Goal: Task Accomplishment & Management: Manage account settings

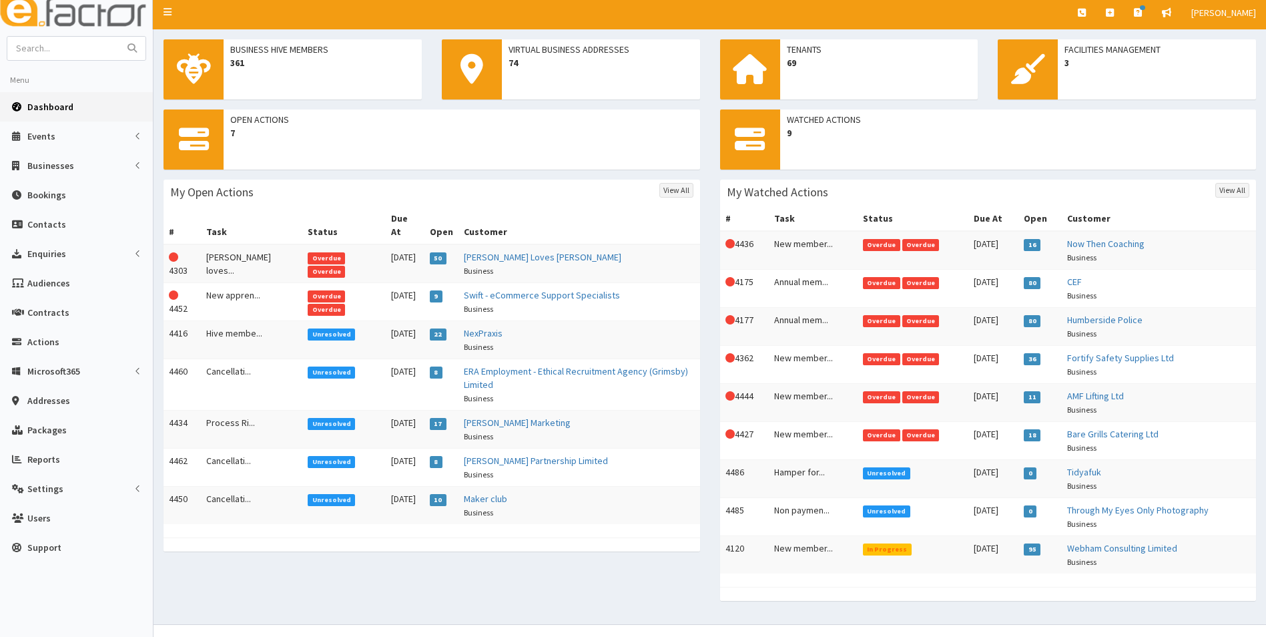
scroll to position [62, 0]
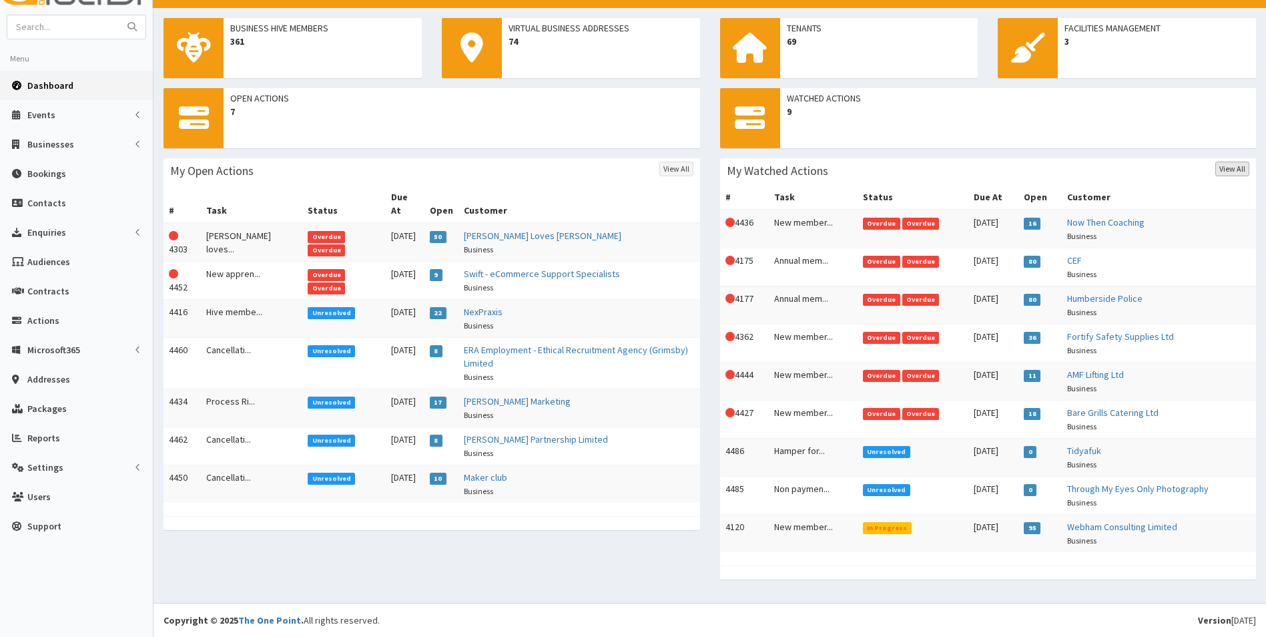
click at [1234, 171] on link "View All" at bounding box center [1233, 169] width 34 height 15
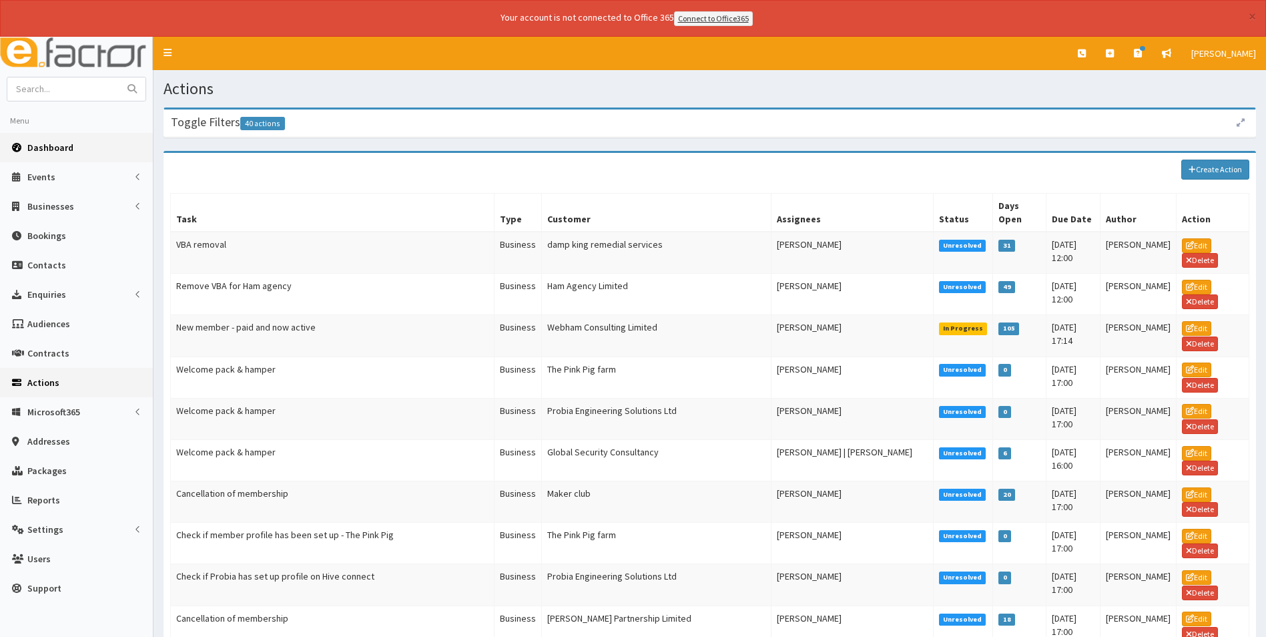
click at [49, 145] on span "Dashboard" at bounding box center [50, 148] width 46 height 12
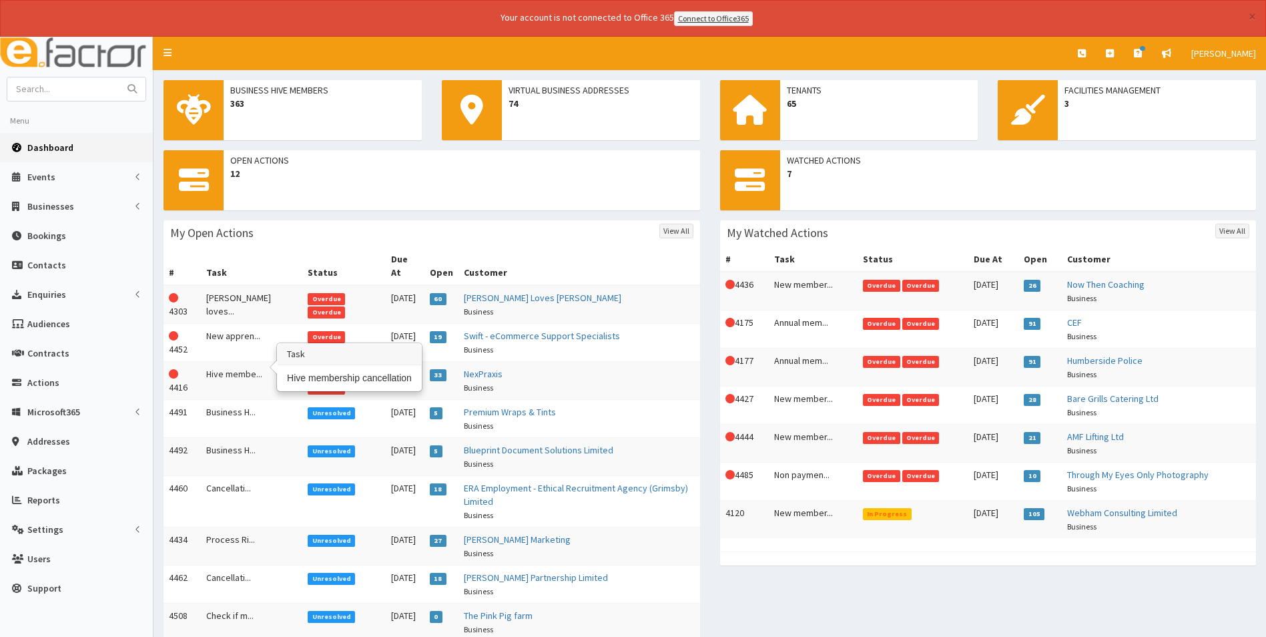
click at [220, 361] on td "Hive membe..." at bounding box center [251, 380] width 101 height 38
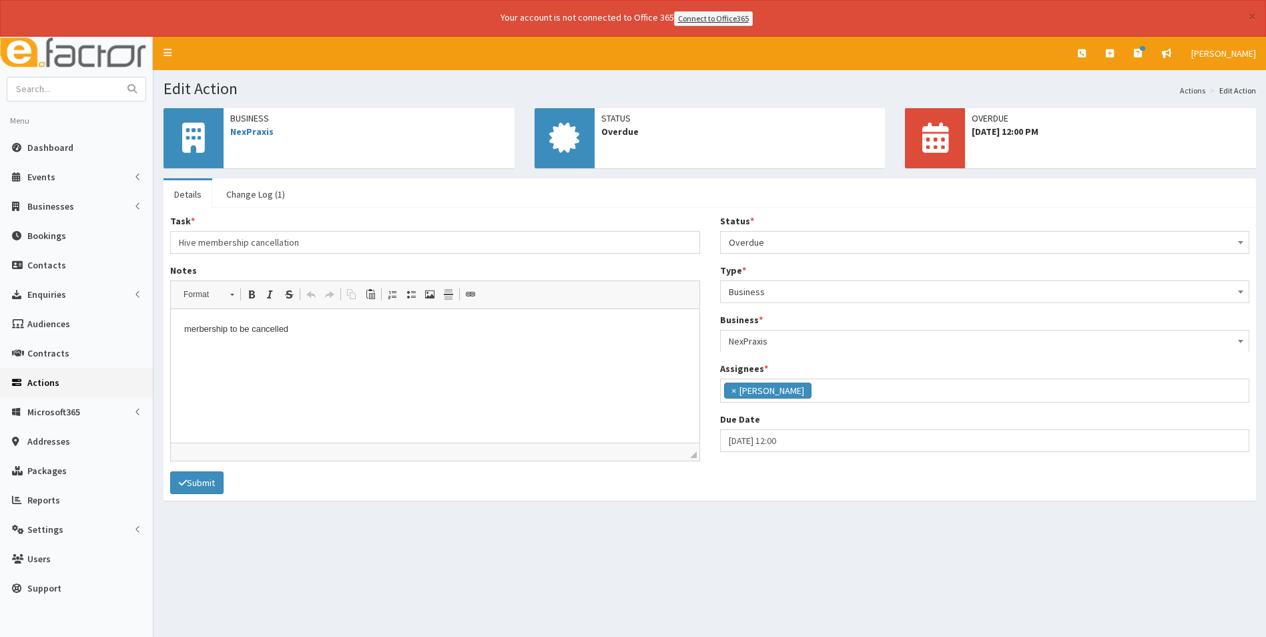
scroll to position [97, 0]
click at [235, 191] on link "Change Log (1)" at bounding box center [256, 194] width 80 height 28
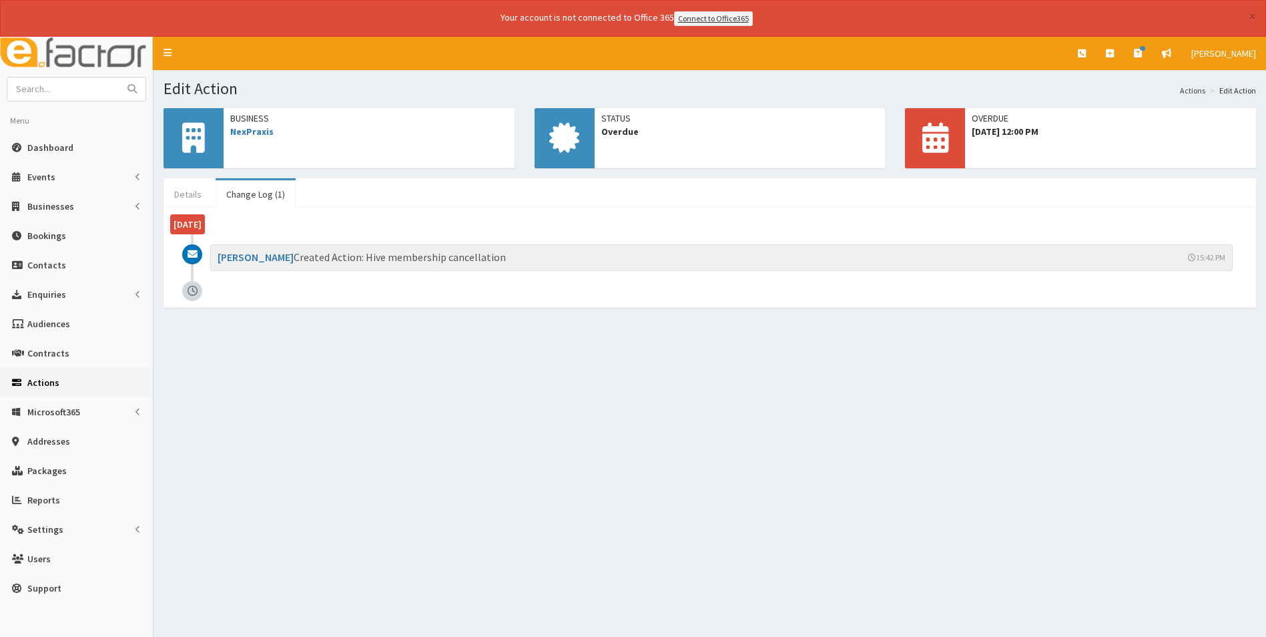
click at [194, 190] on link "Details" at bounding box center [188, 194] width 49 height 28
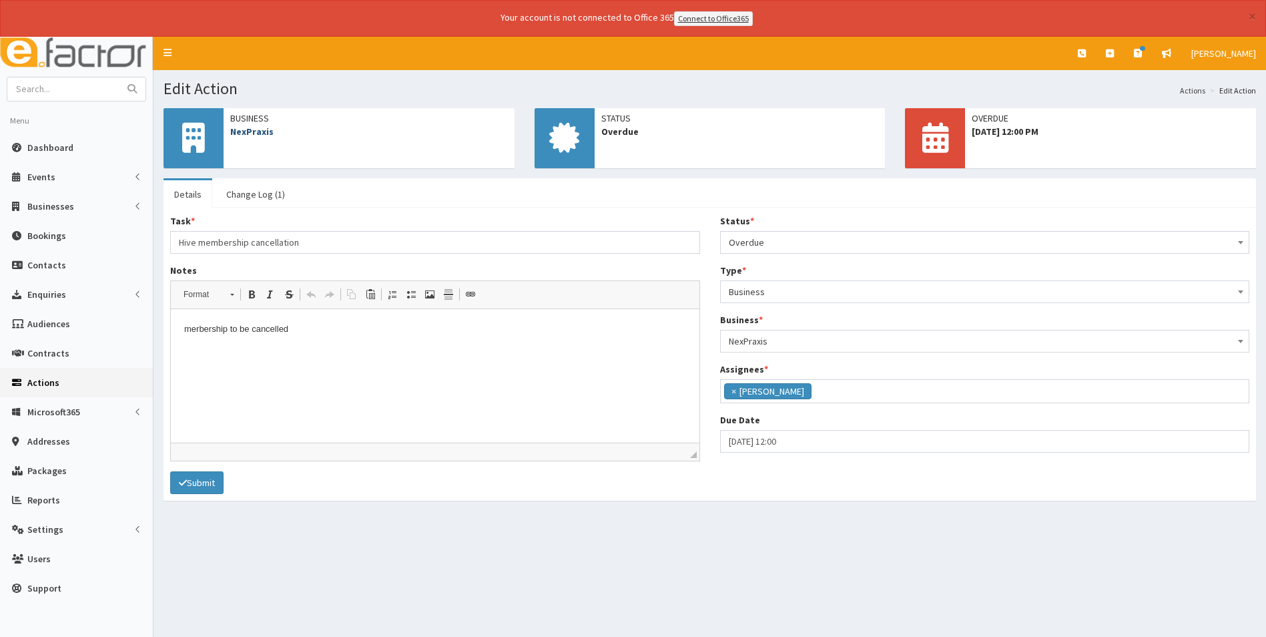
click at [253, 131] on link "NexPraxis" at bounding box center [251, 131] width 43 height 12
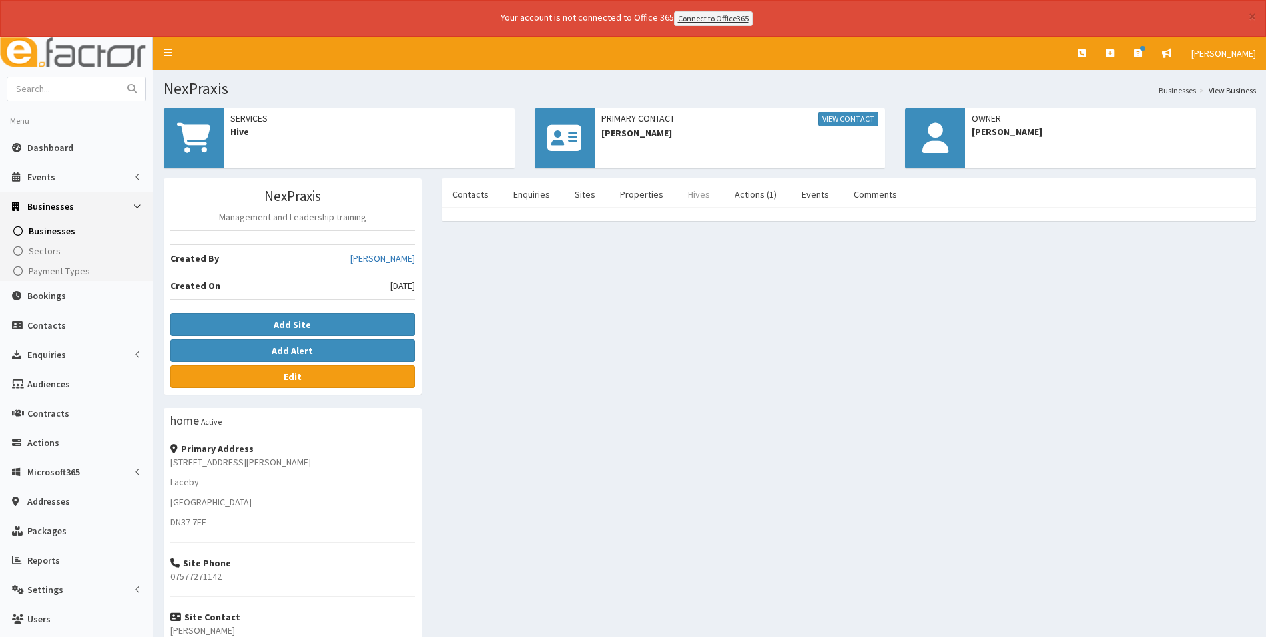
click at [699, 195] on link "Hives" at bounding box center [699, 194] width 43 height 28
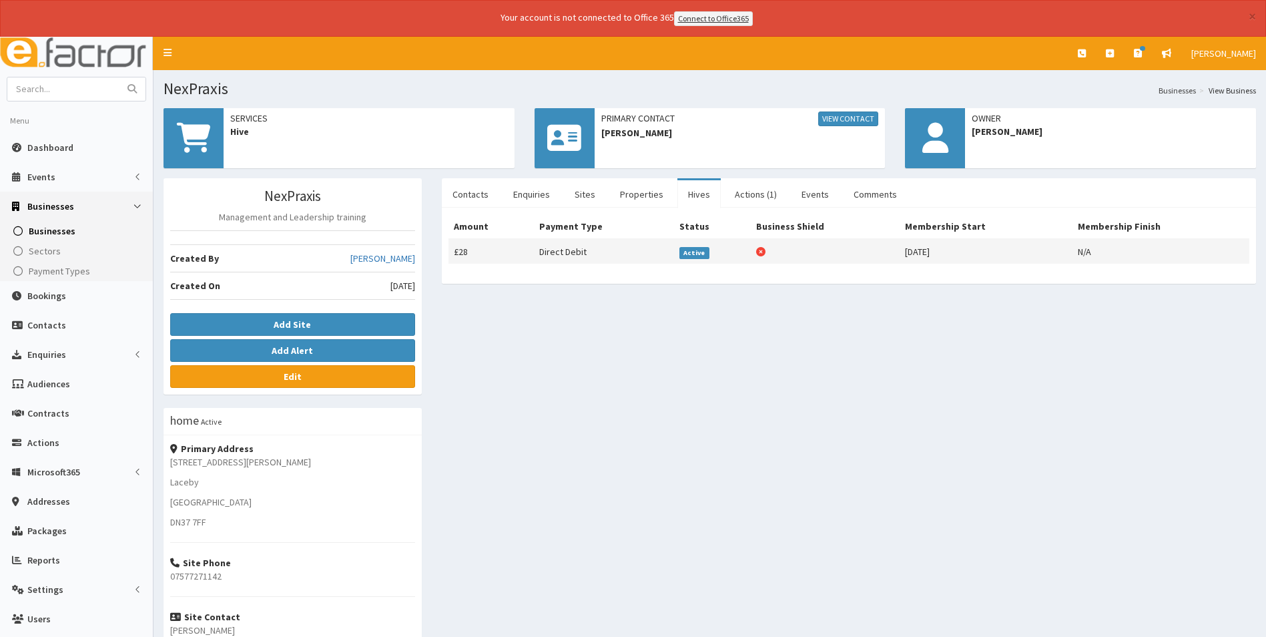
click at [698, 255] on span "Active" at bounding box center [695, 253] width 30 height 12
click at [315, 380] on link "Edit" at bounding box center [292, 376] width 245 height 23
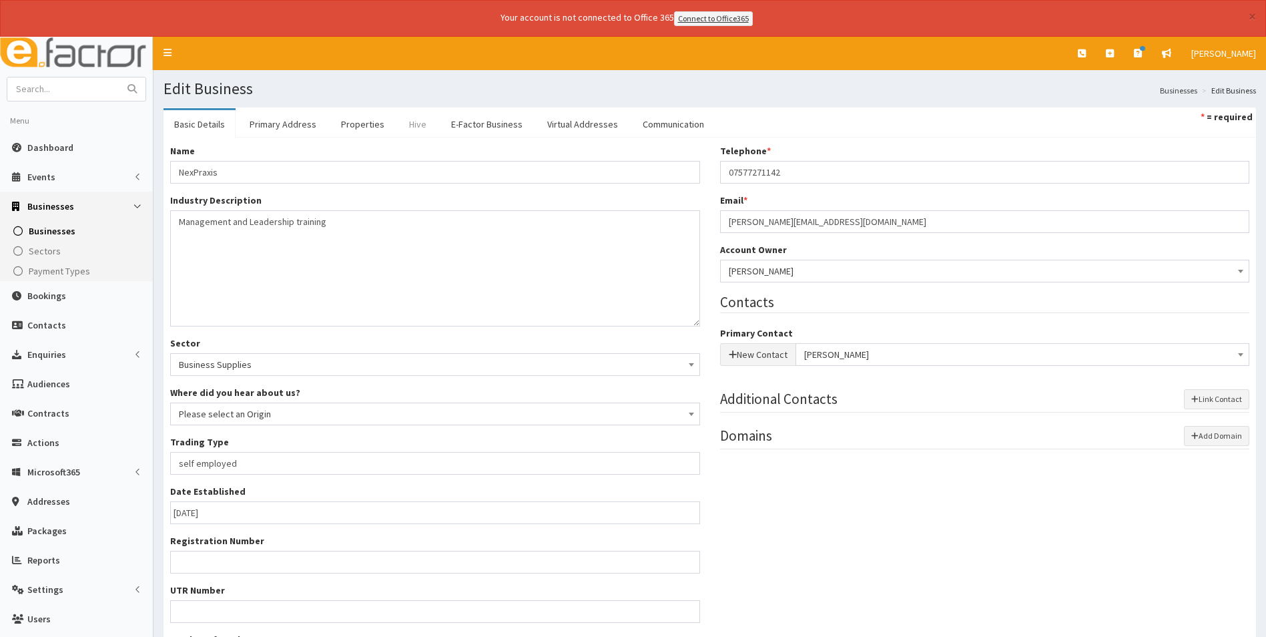
click at [409, 123] on link "Hive" at bounding box center [418, 124] width 39 height 28
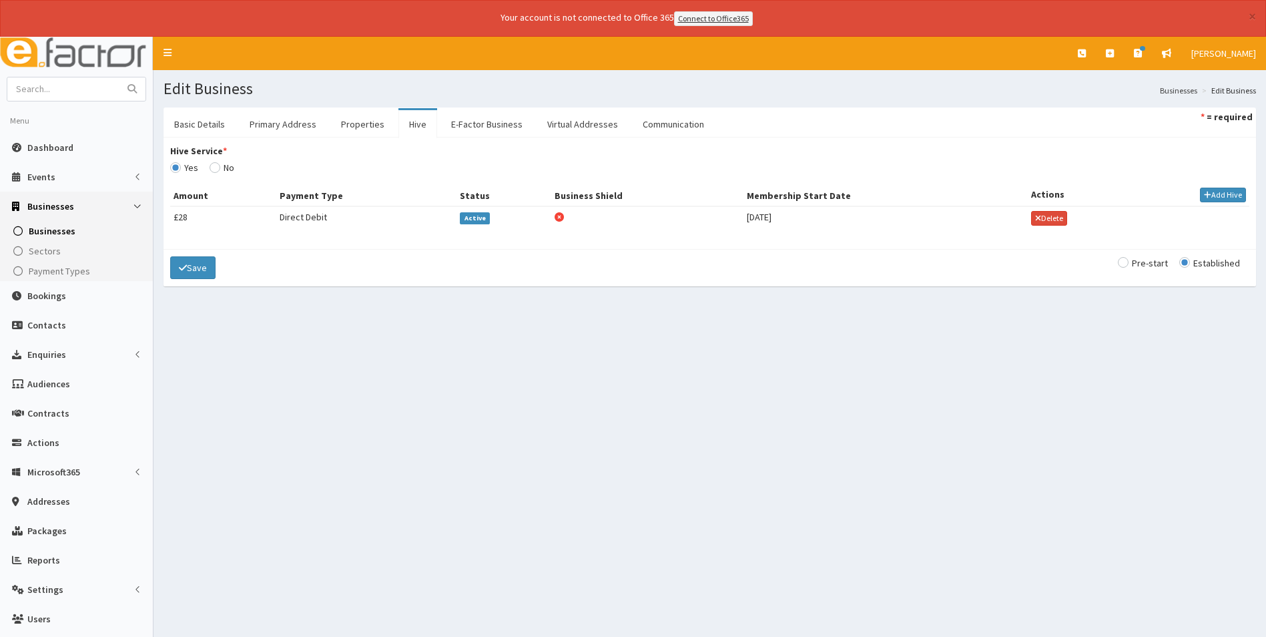
click at [480, 219] on span "Active" at bounding box center [475, 218] width 30 height 12
type input "[DATE]"
select select "1"
select select "2"
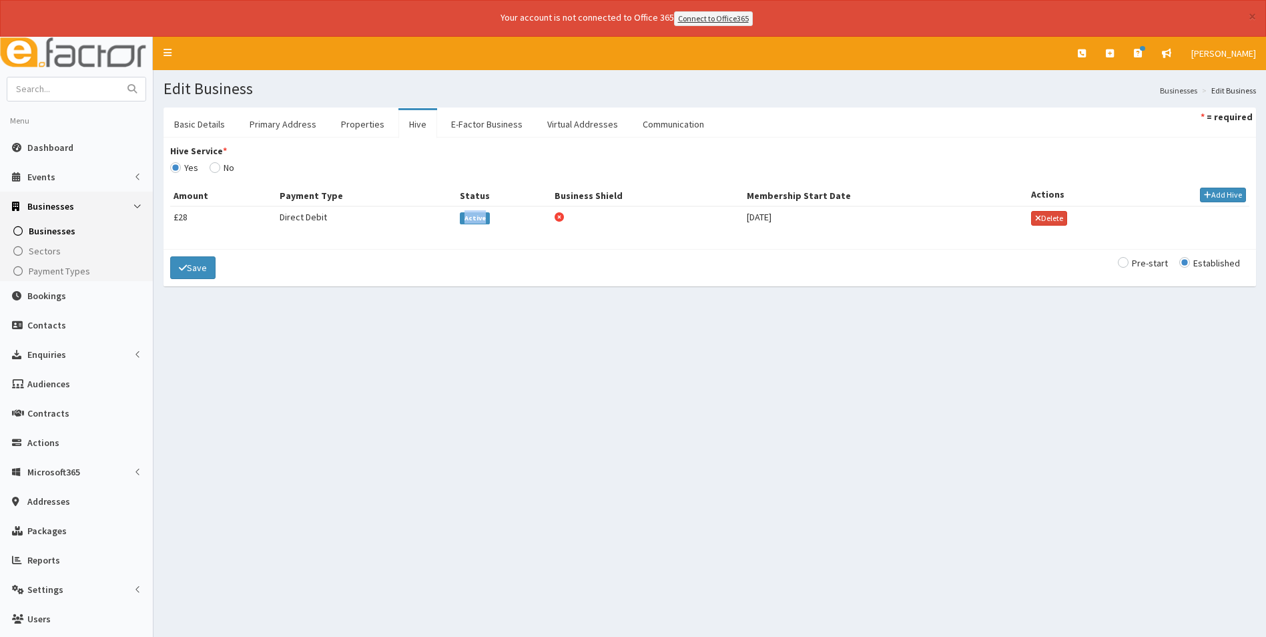
type input "27.50"
checkbox input "false"
select select
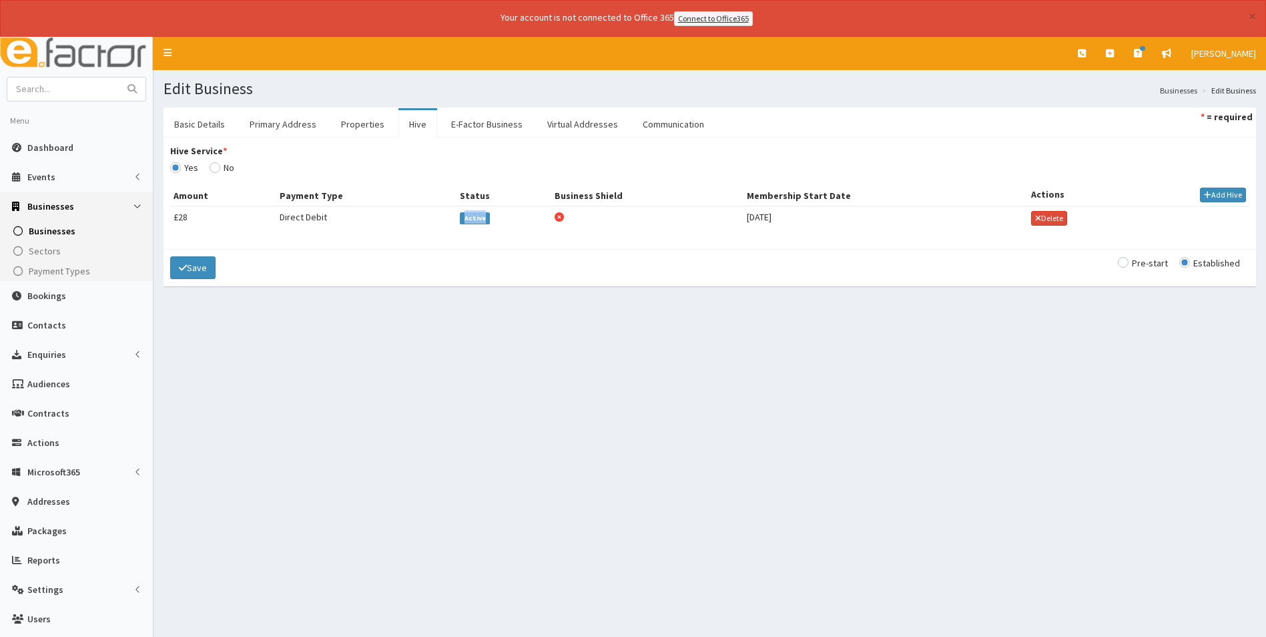
select select
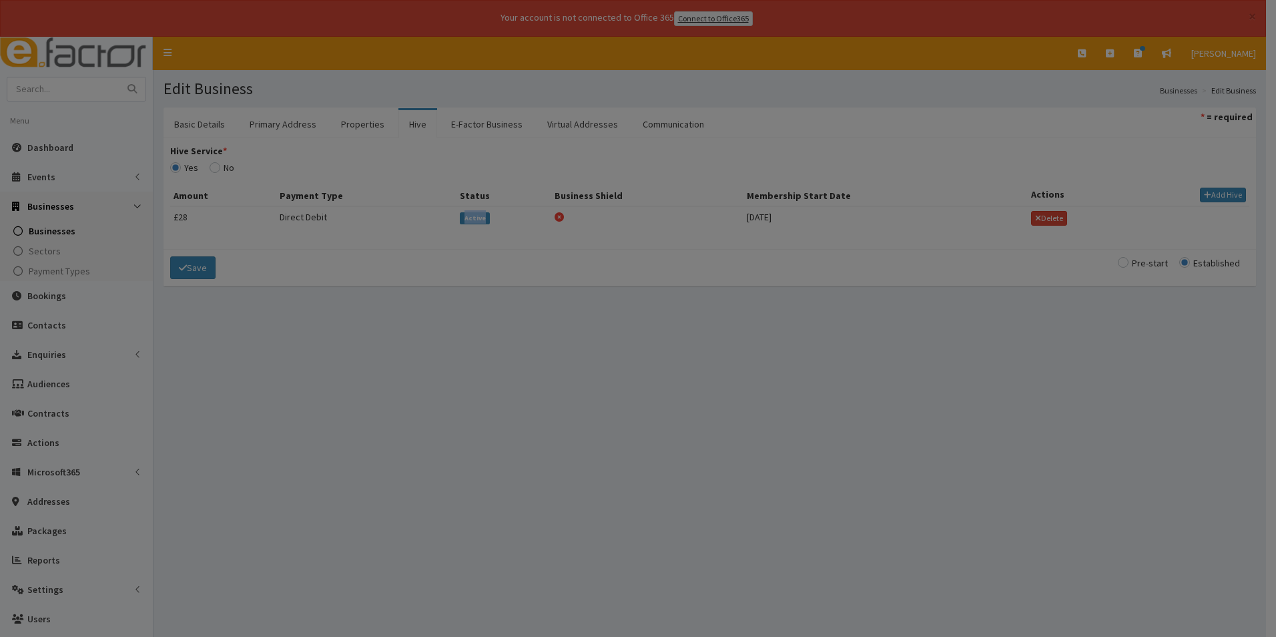
type input "[DATE]"
select select "1"
select select "2"
type input "27.50"
checkbox input "false"
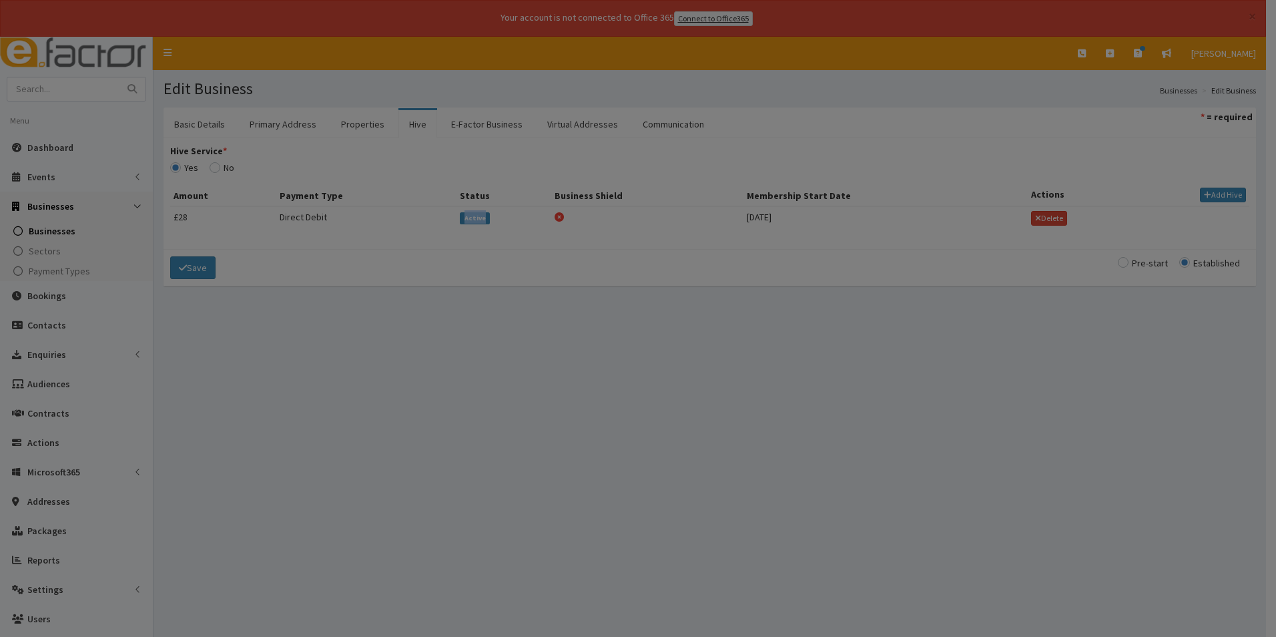
select select
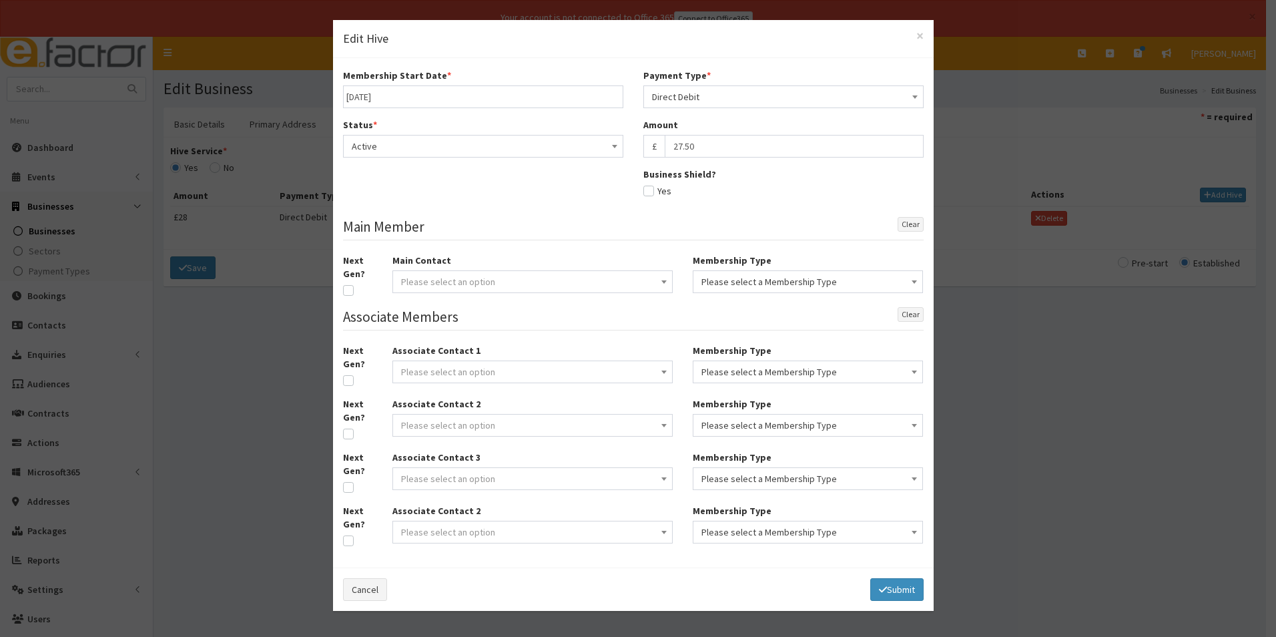
click at [457, 150] on span "Active" at bounding box center [483, 146] width 263 height 19
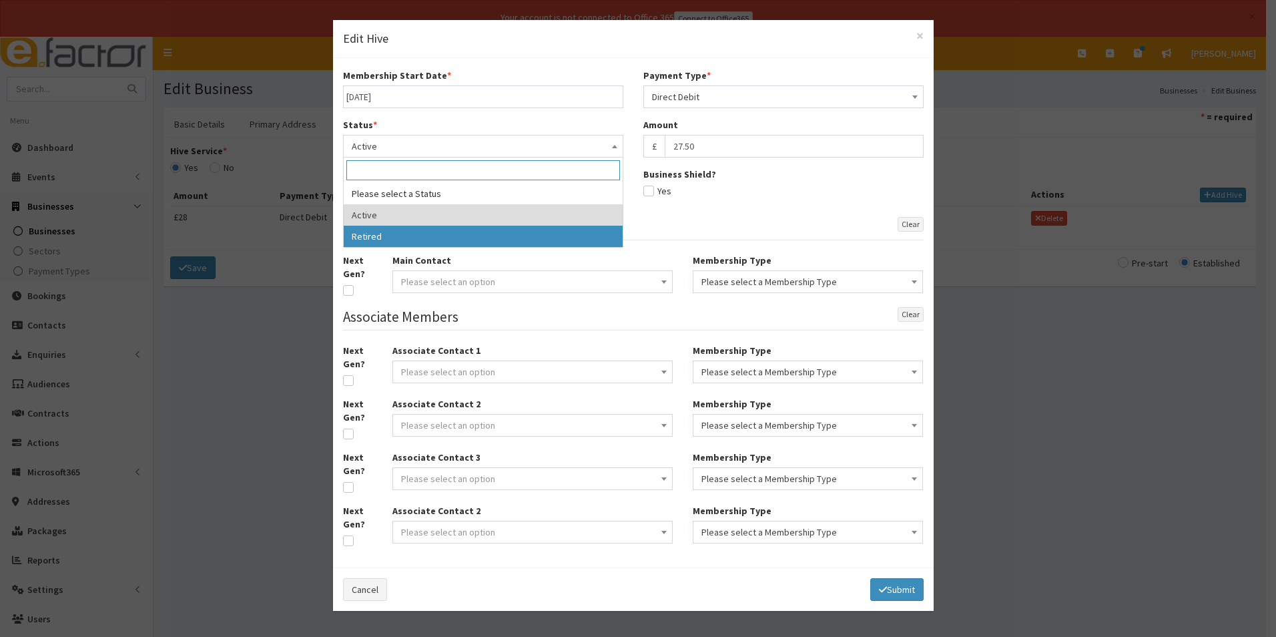
select select "2"
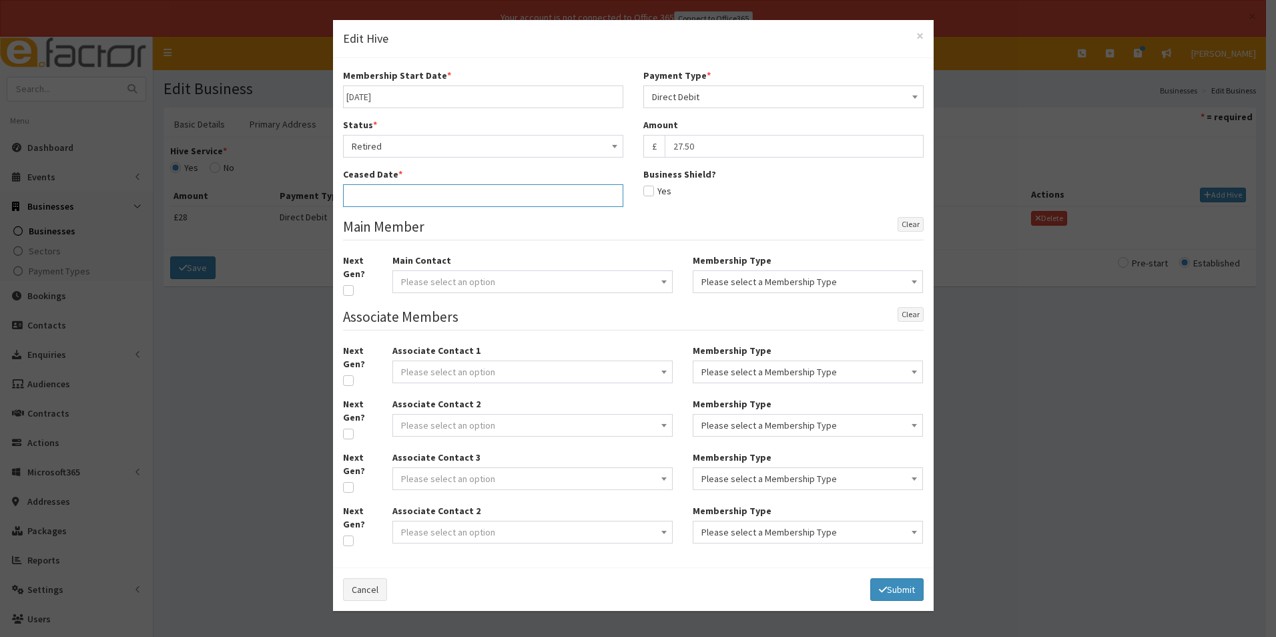
click at [453, 190] on input "text" at bounding box center [483, 195] width 280 height 23
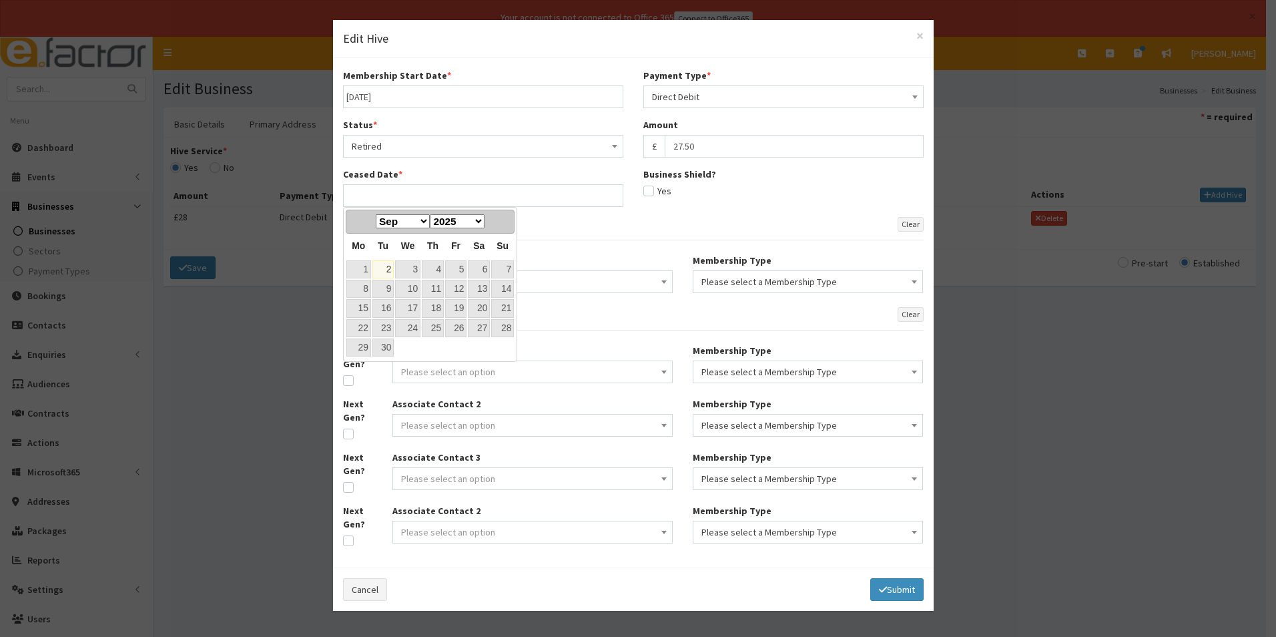
click at [425, 223] on select "Jan Feb Mar Apr May Jun Jul Aug Sep Oct Nov Dec" at bounding box center [403, 221] width 54 height 14
click at [456, 350] on link "29" at bounding box center [455, 347] width 21 height 18
type input "29-08-2025"
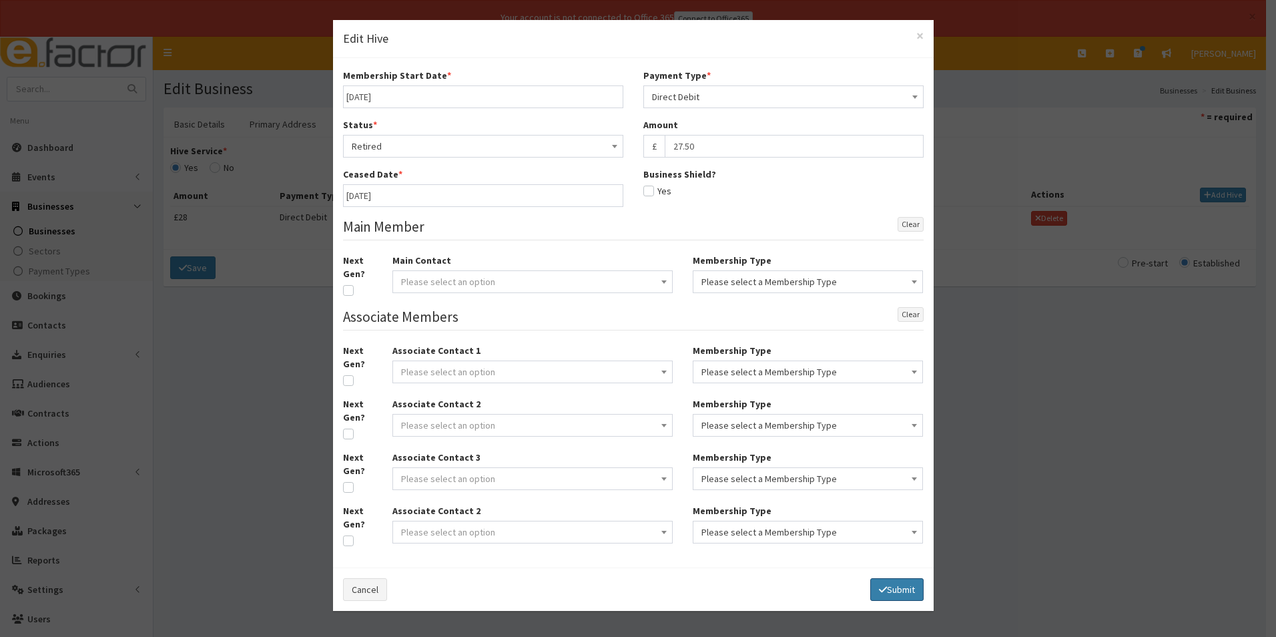
click at [881, 585] on icon "button" at bounding box center [883, 589] width 8 height 9
select select
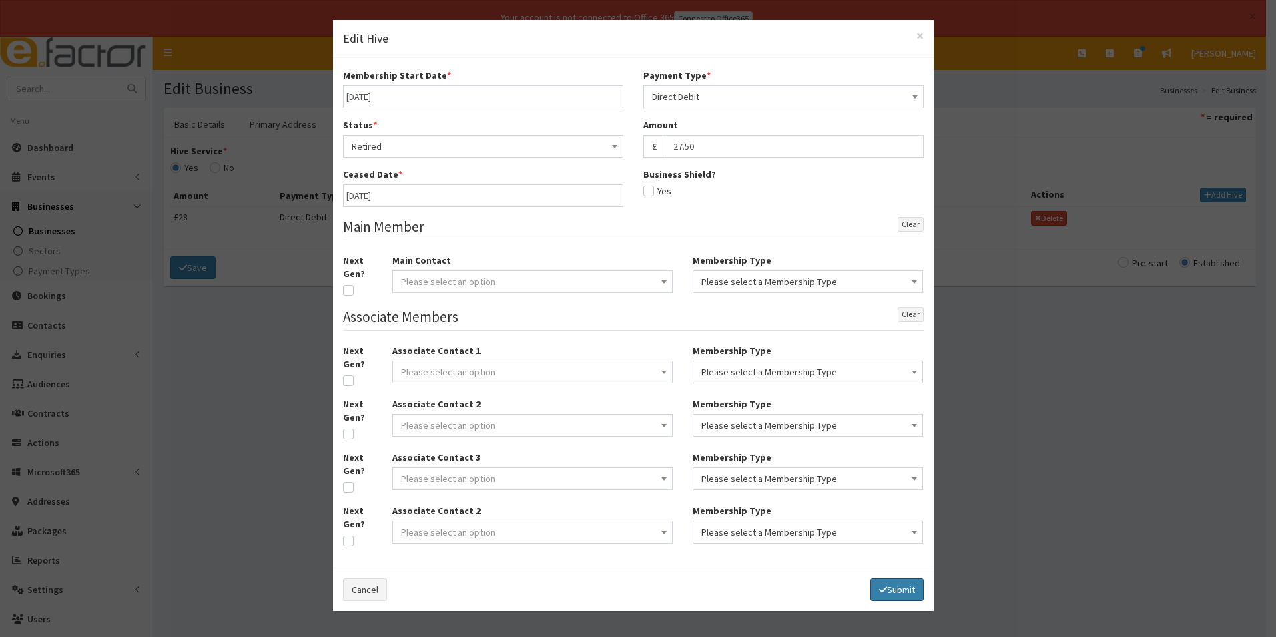
select select
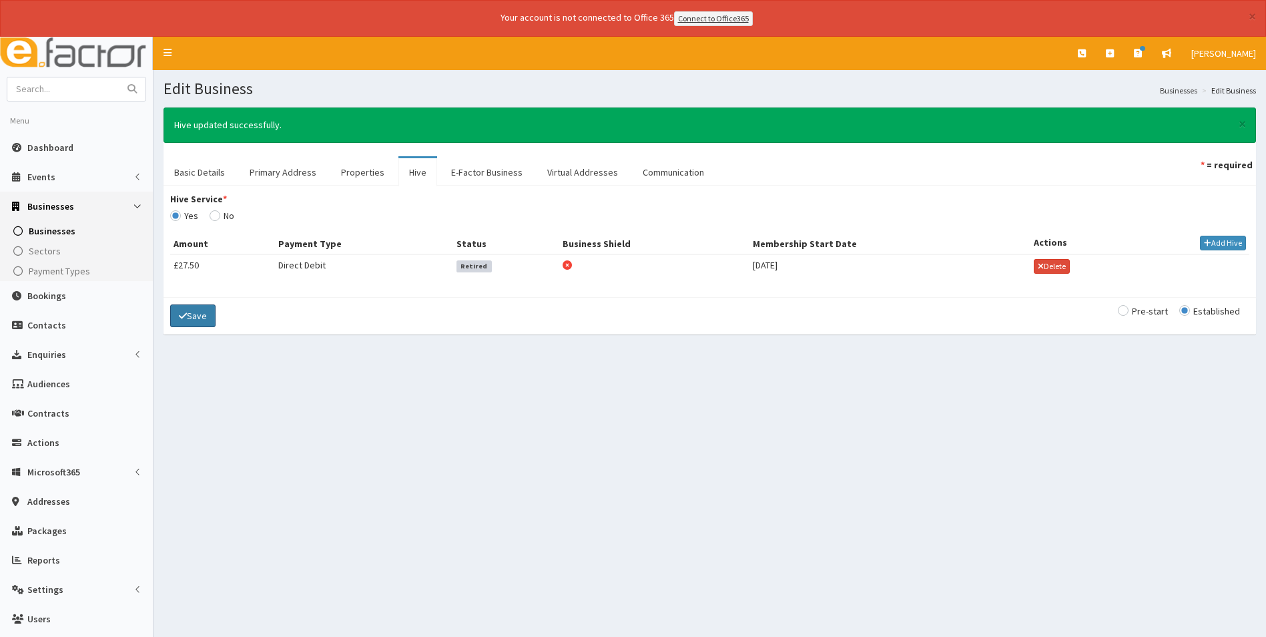
click at [204, 319] on button "Save" at bounding box center [192, 315] width 45 height 23
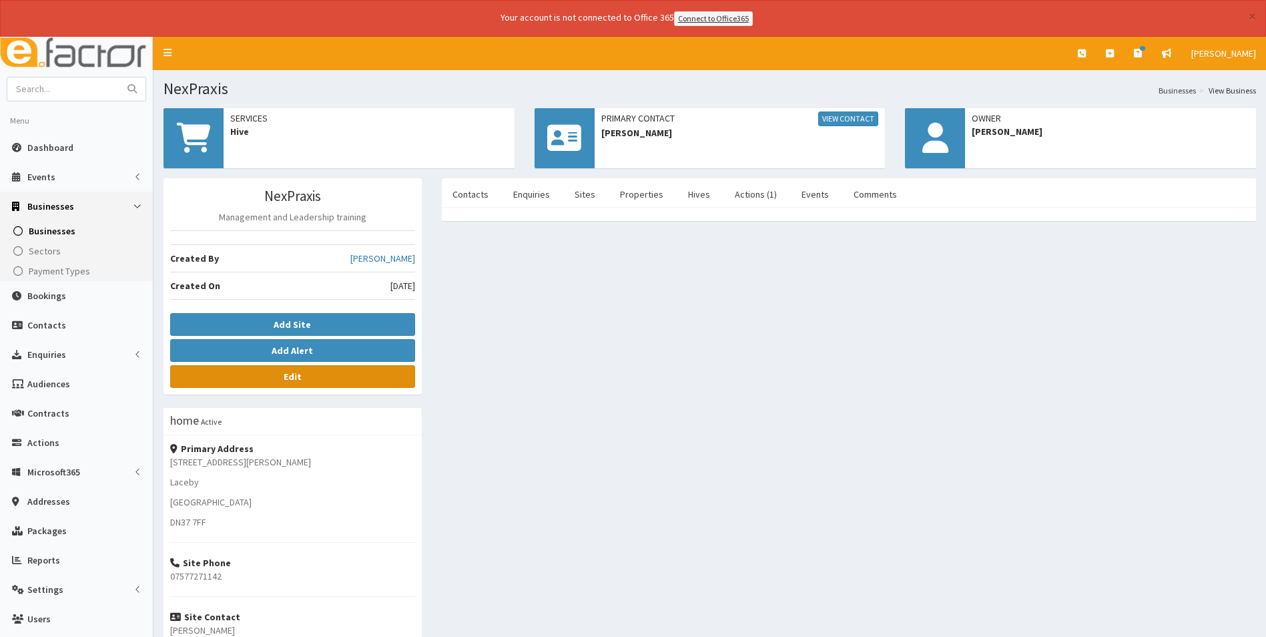
click at [341, 383] on link "Edit" at bounding box center [292, 376] width 245 height 23
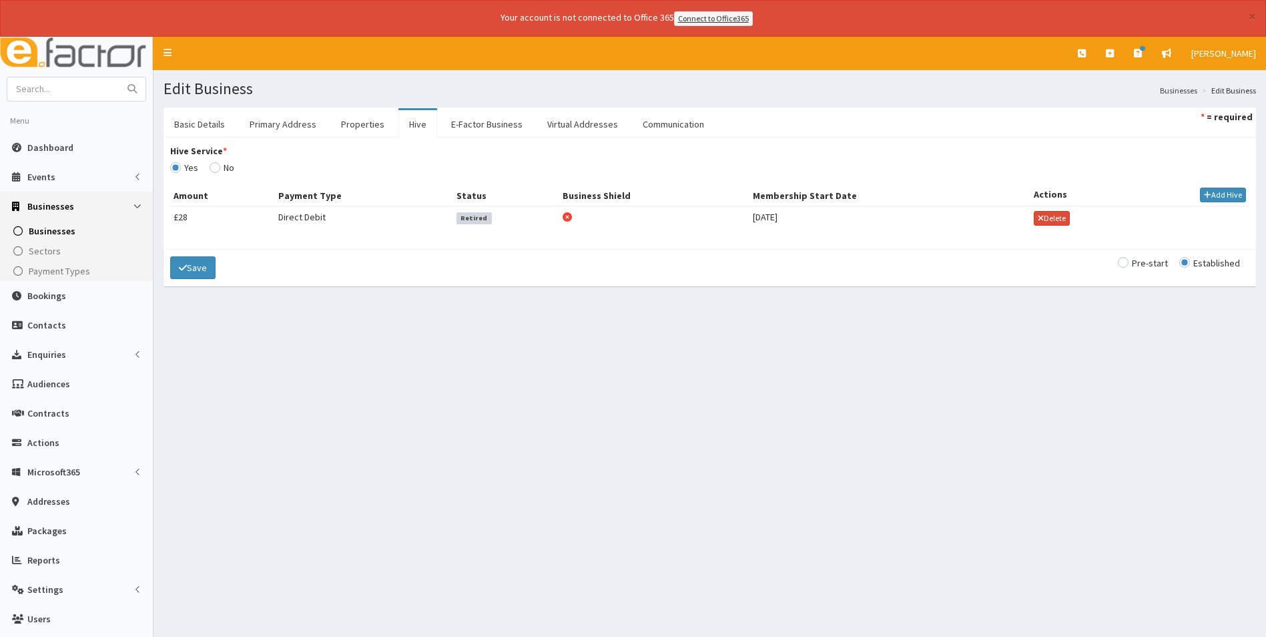
click at [198, 168] on input "Hive Service *" at bounding box center [184, 167] width 28 height 9
radio input "true"
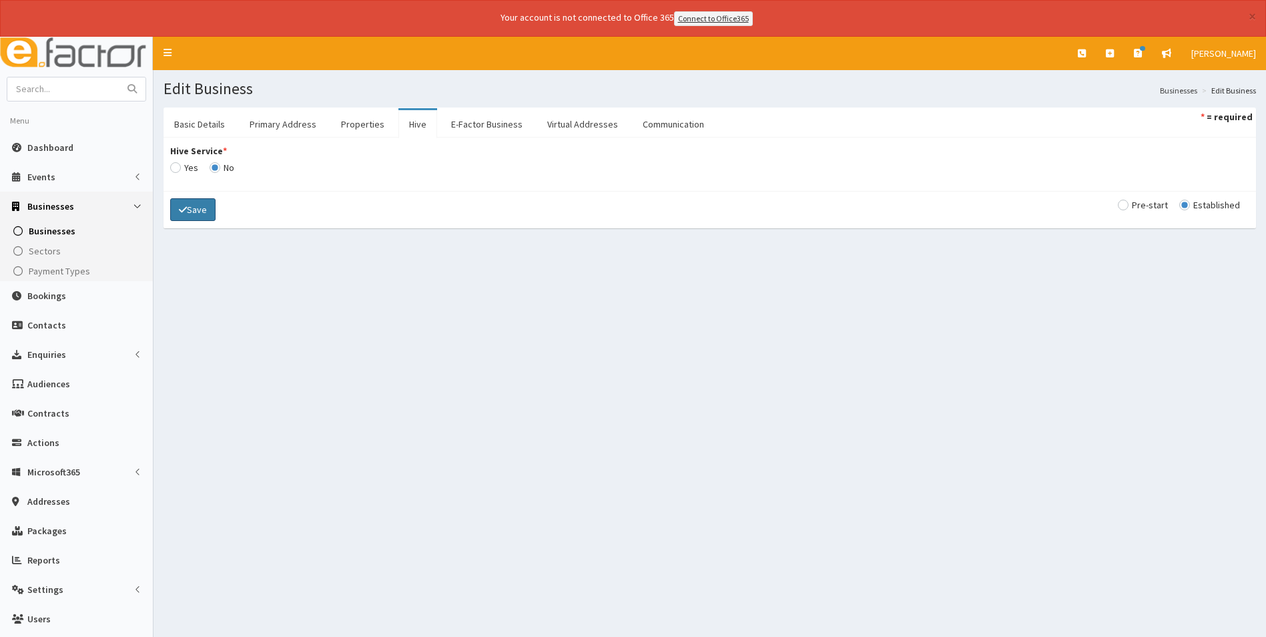
click at [198, 214] on button "Save" at bounding box center [192, 209] width 45 height 23
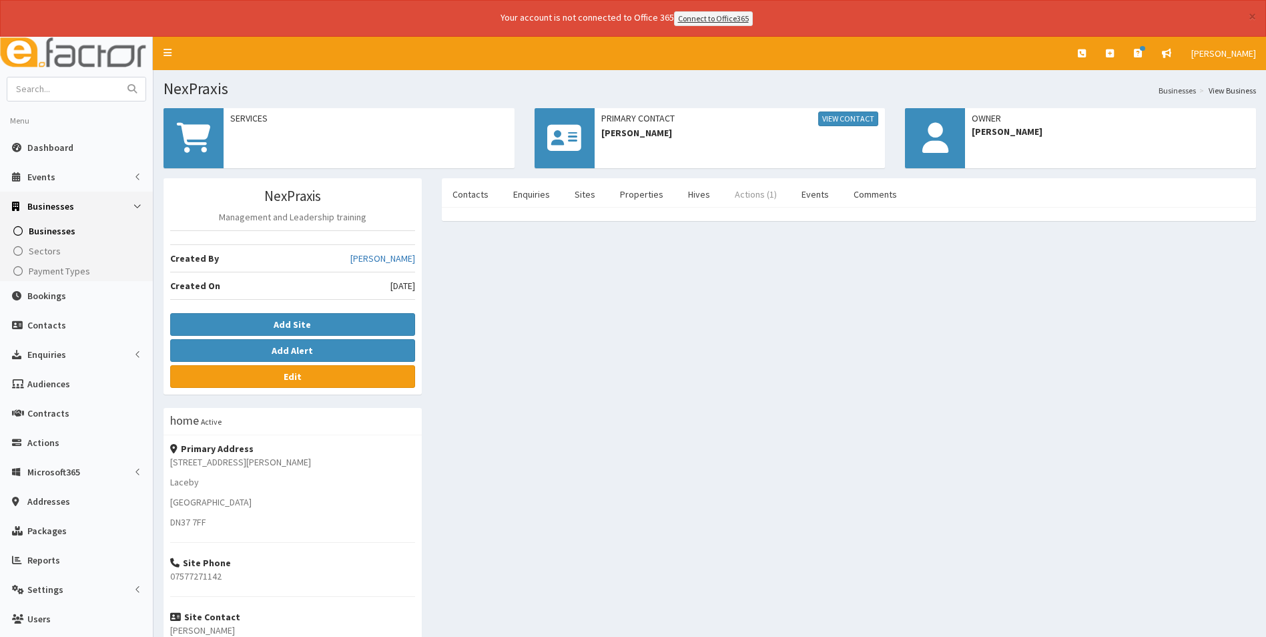
click at [746, 194] on link "Actions (1)" at bounding box center [755, 194] width 63 height 28
